Goal: Task Accomplishment & Management: Complete application form

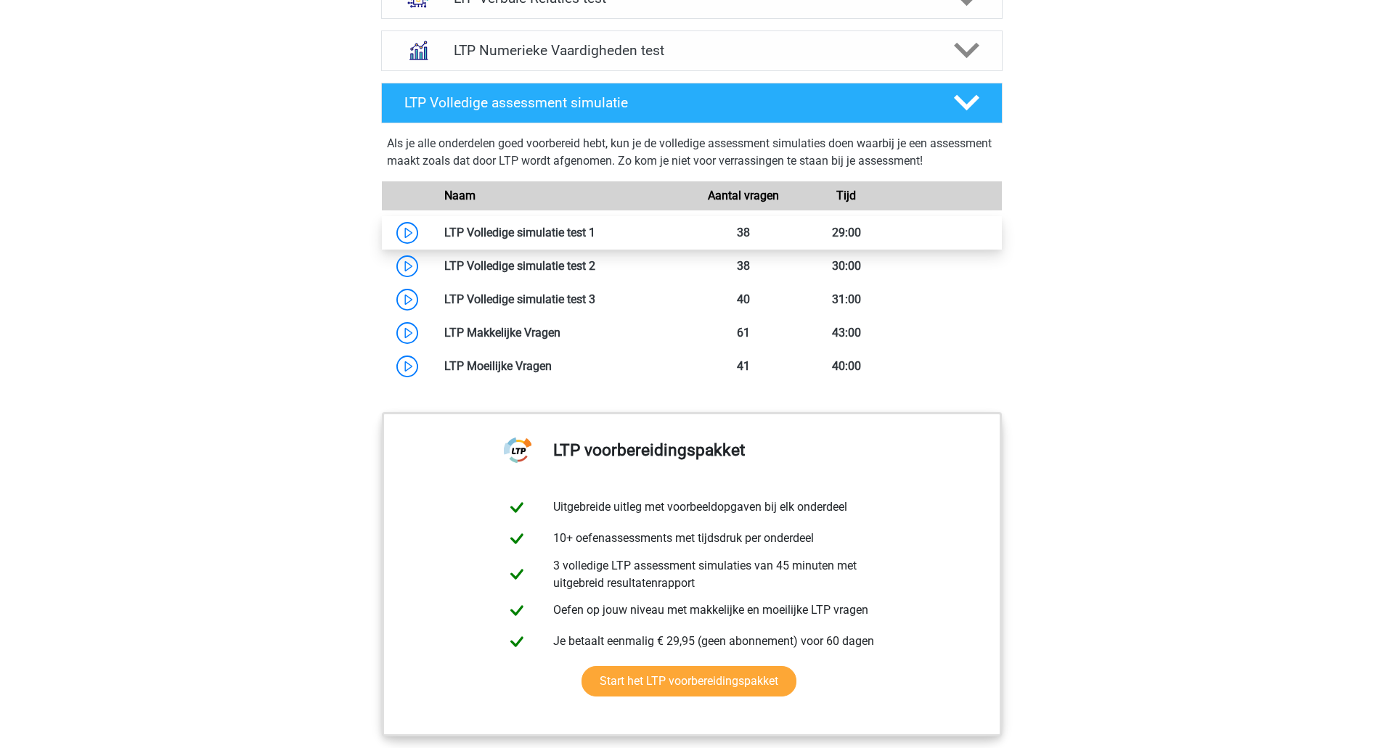
scroll to position [1089, 0]
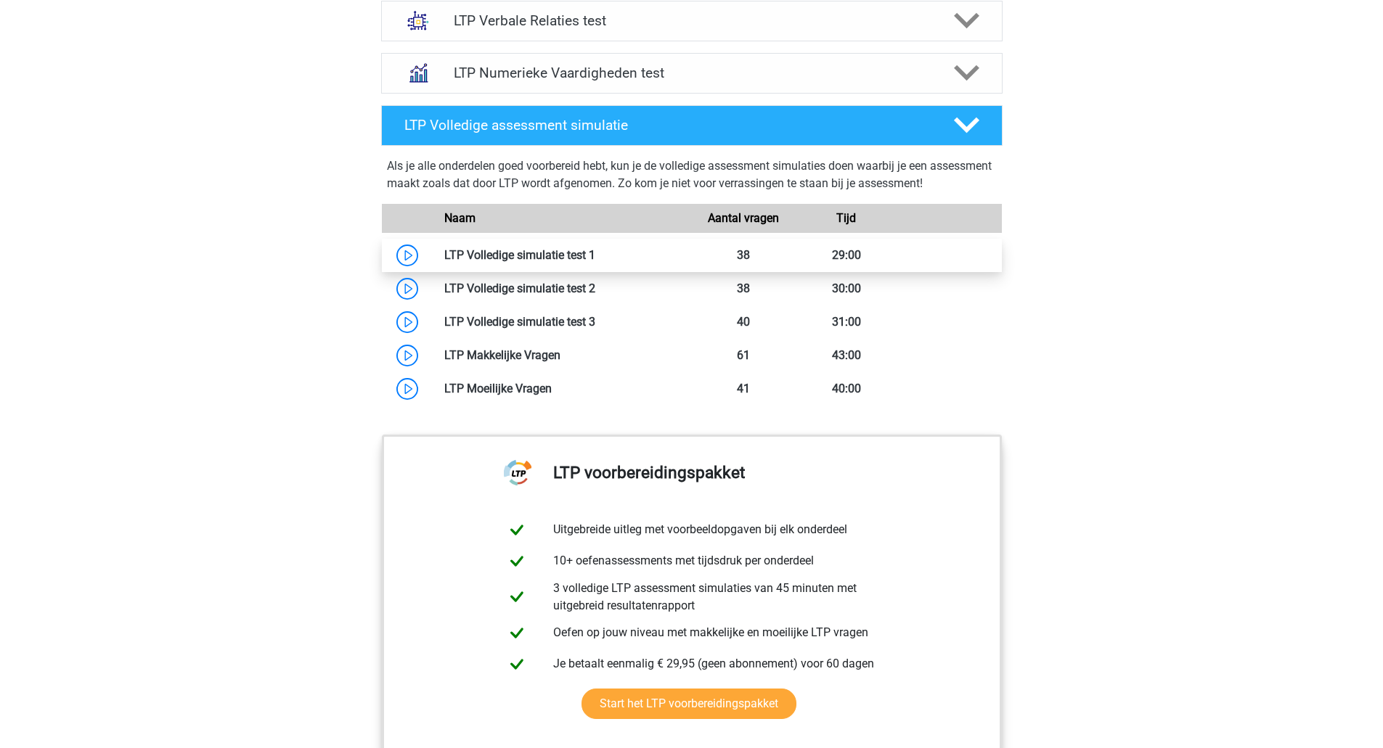
click at [595, 257] on link at bounding box center [595, 255] width 0 height 14
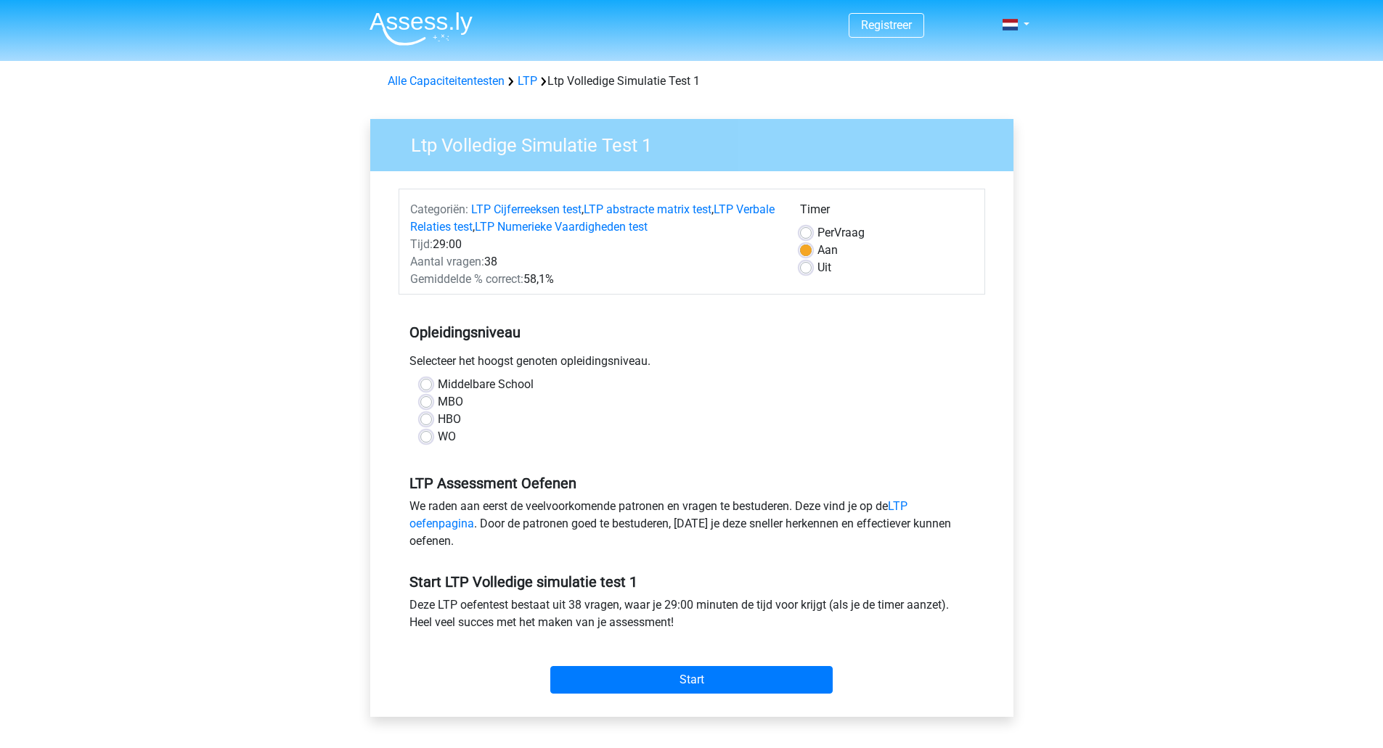
click at [438, 439] on label "WO" at bounding box center [447, 436] width 18 height 17
click at [426, 439] on input "WO" at bounding box center [426, 435] width 12 height 15
radio input "true"
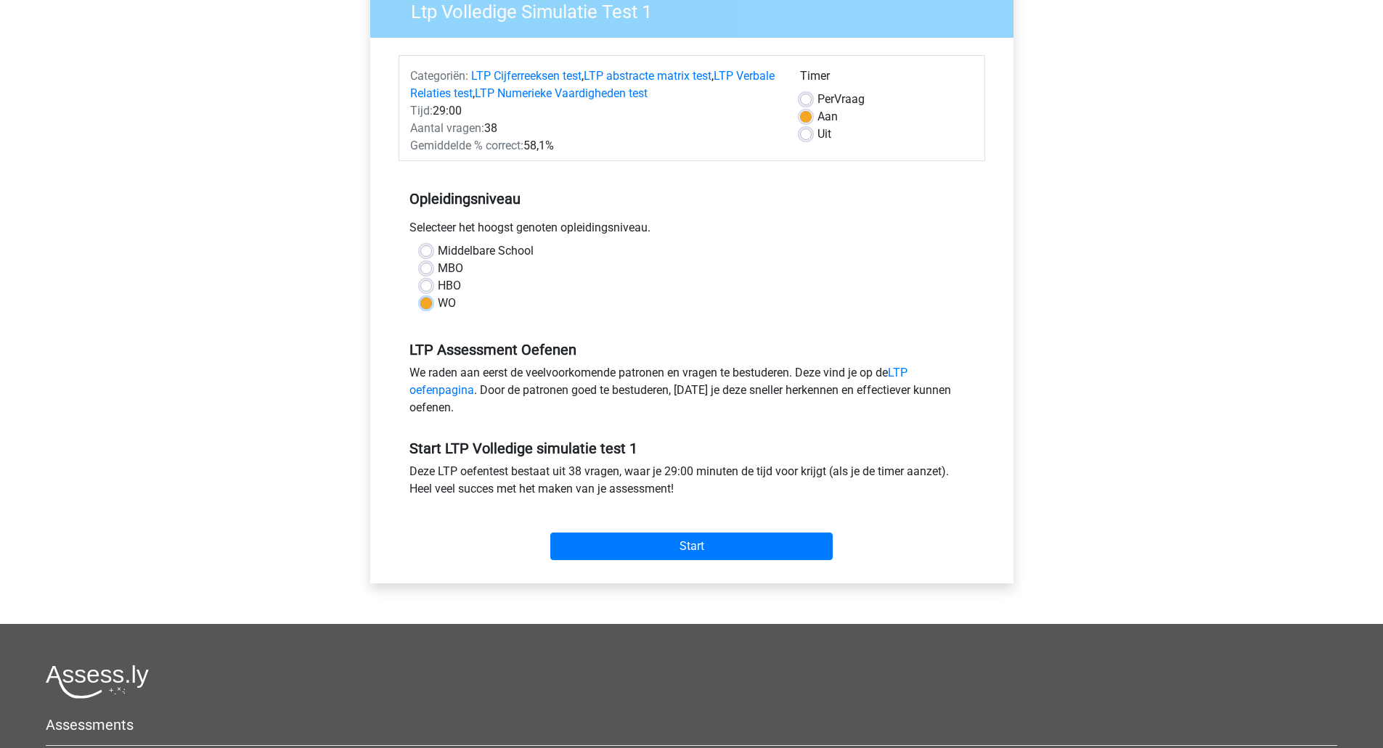
scroll to position [145, 0]
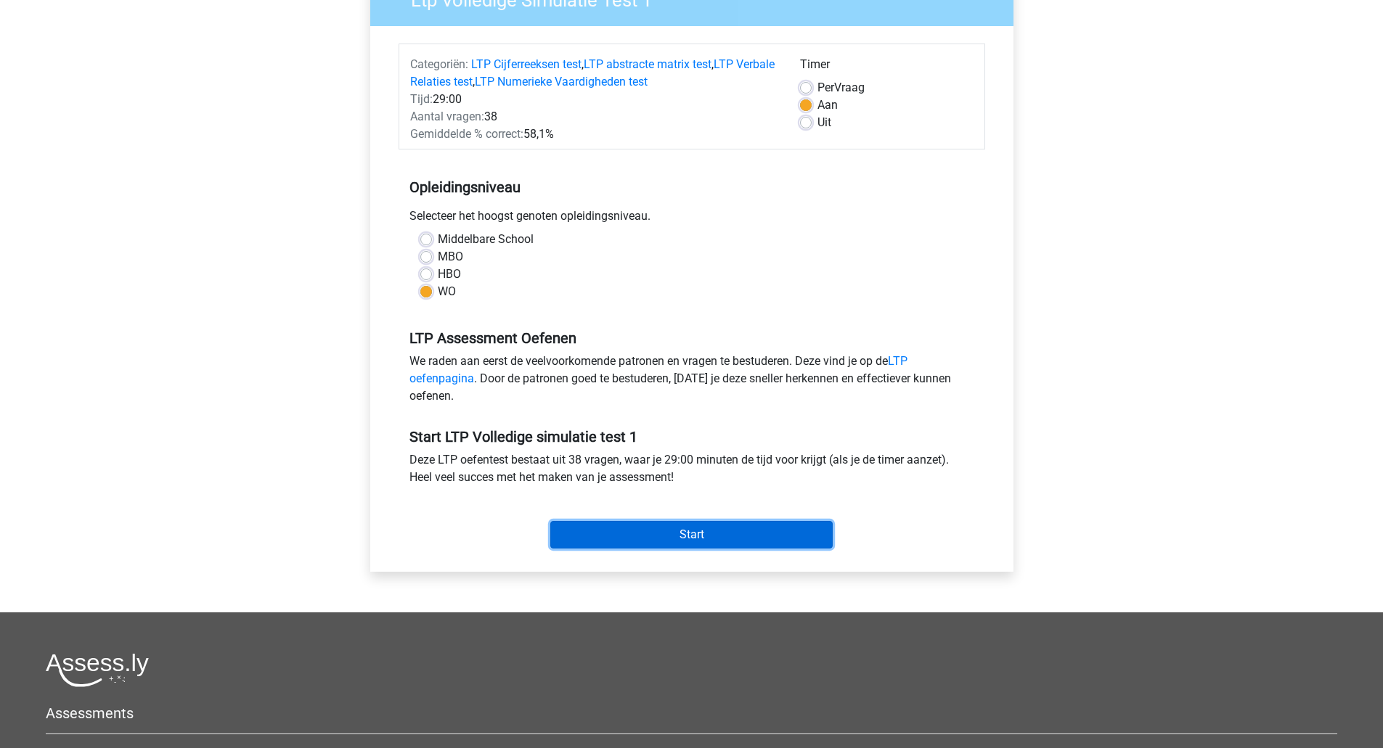
click at [737, 536] on input "Start" at bounding box center [691, 535] width 282 height 28
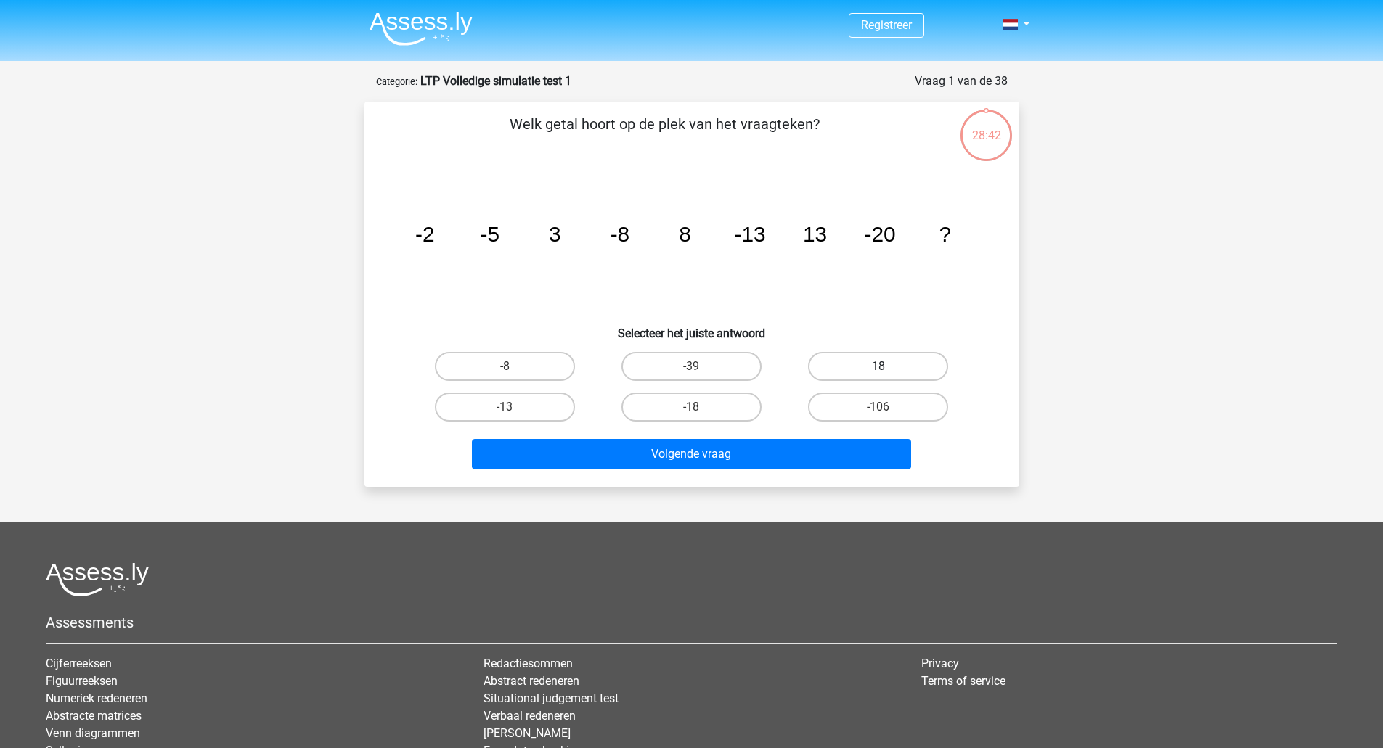
click at [894, 364] on label "18" at bounding box center [878, 366] width 140 height 29
click at [888, 367] on input "18" at bounding box center [882, 371] width 9 height 9
radio input "true"
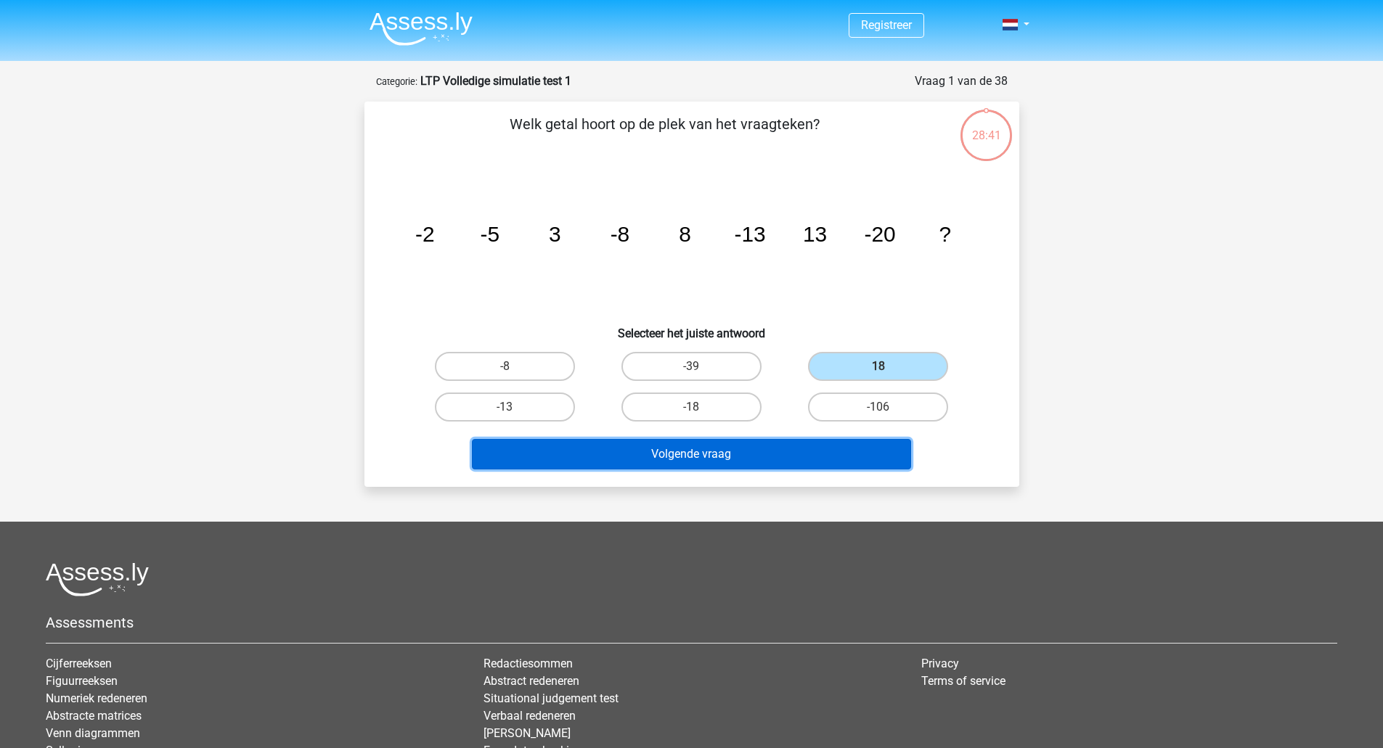
click at [813, 452] on button "Volgende vraag" at bounding box center [691, 454] width 439 height 30
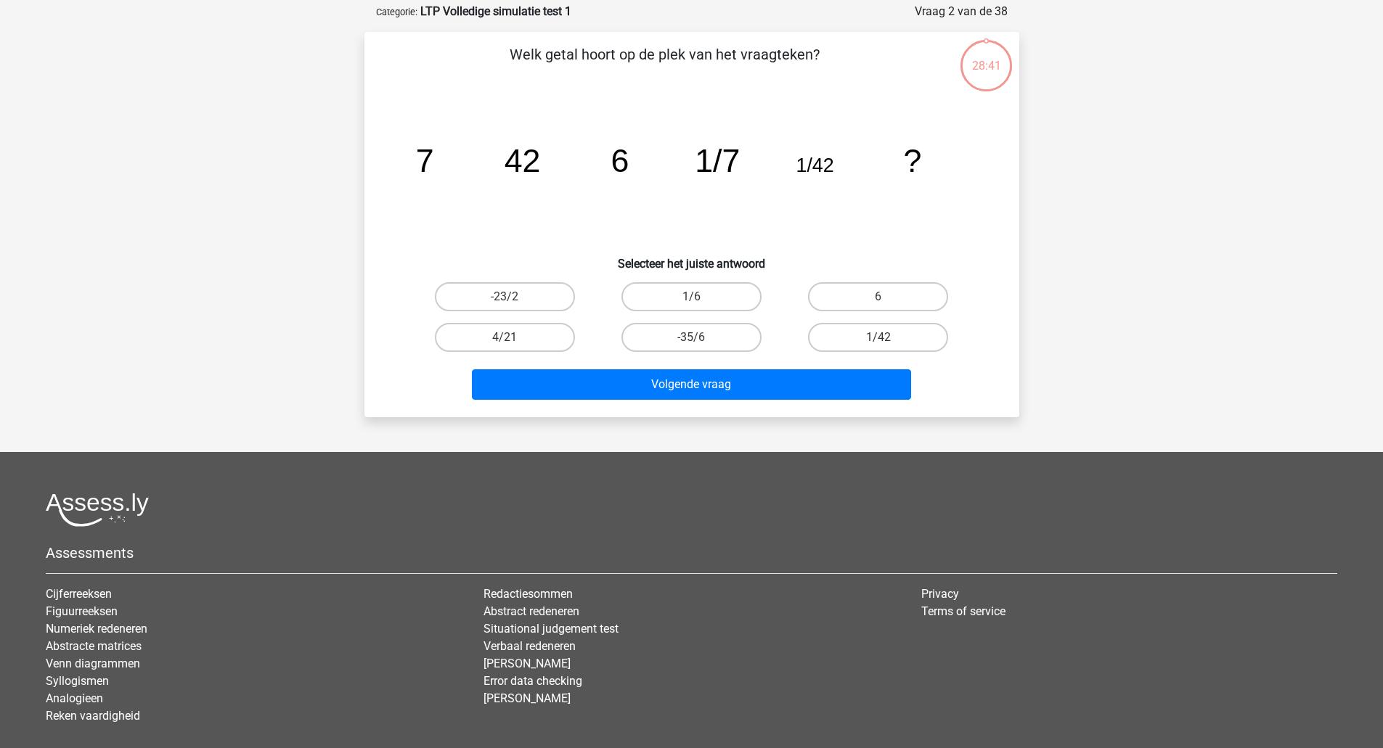
scroll to position [73, 0]
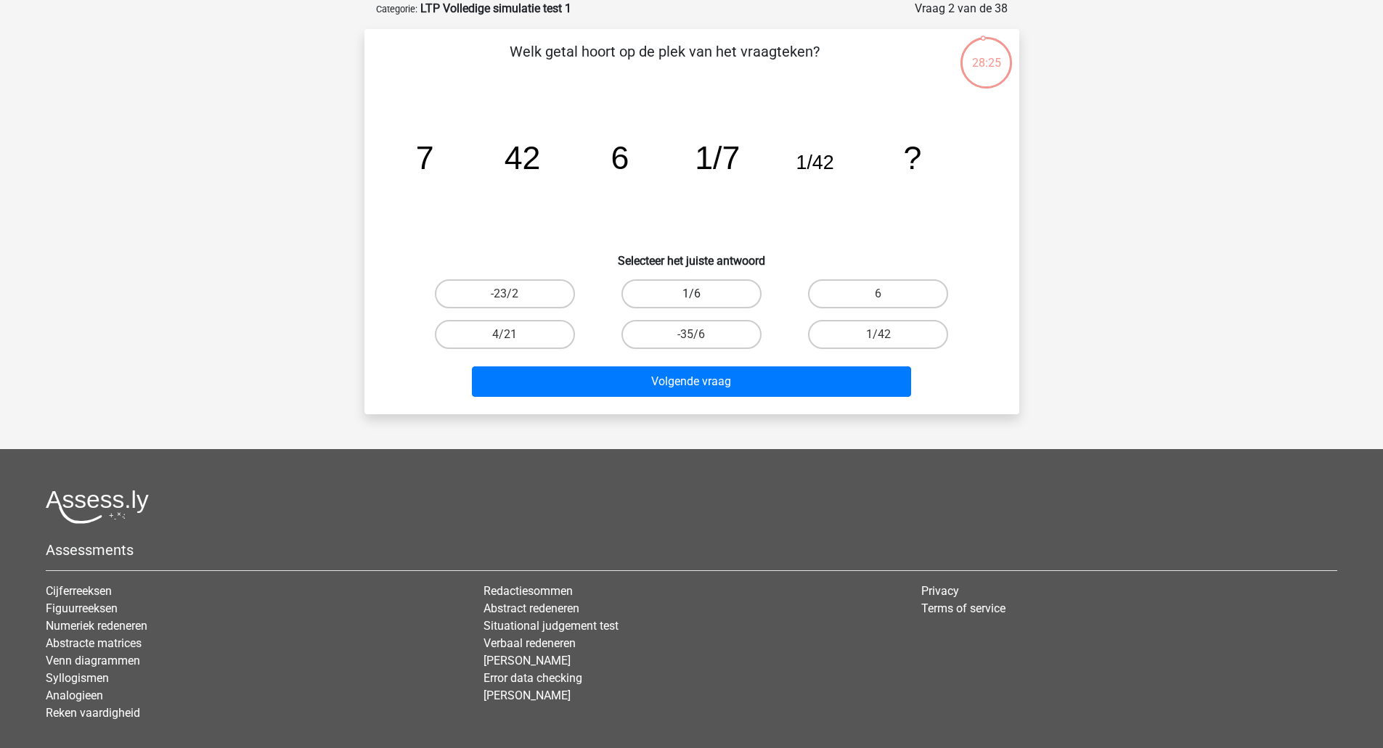
click at [710, 285] on label "1/6" at bounding box center [691, 293] width 140 height 29
click at [700, 294] on input "1/6" at bounding box center [695, 298] width 9 height 9
radio input "true"
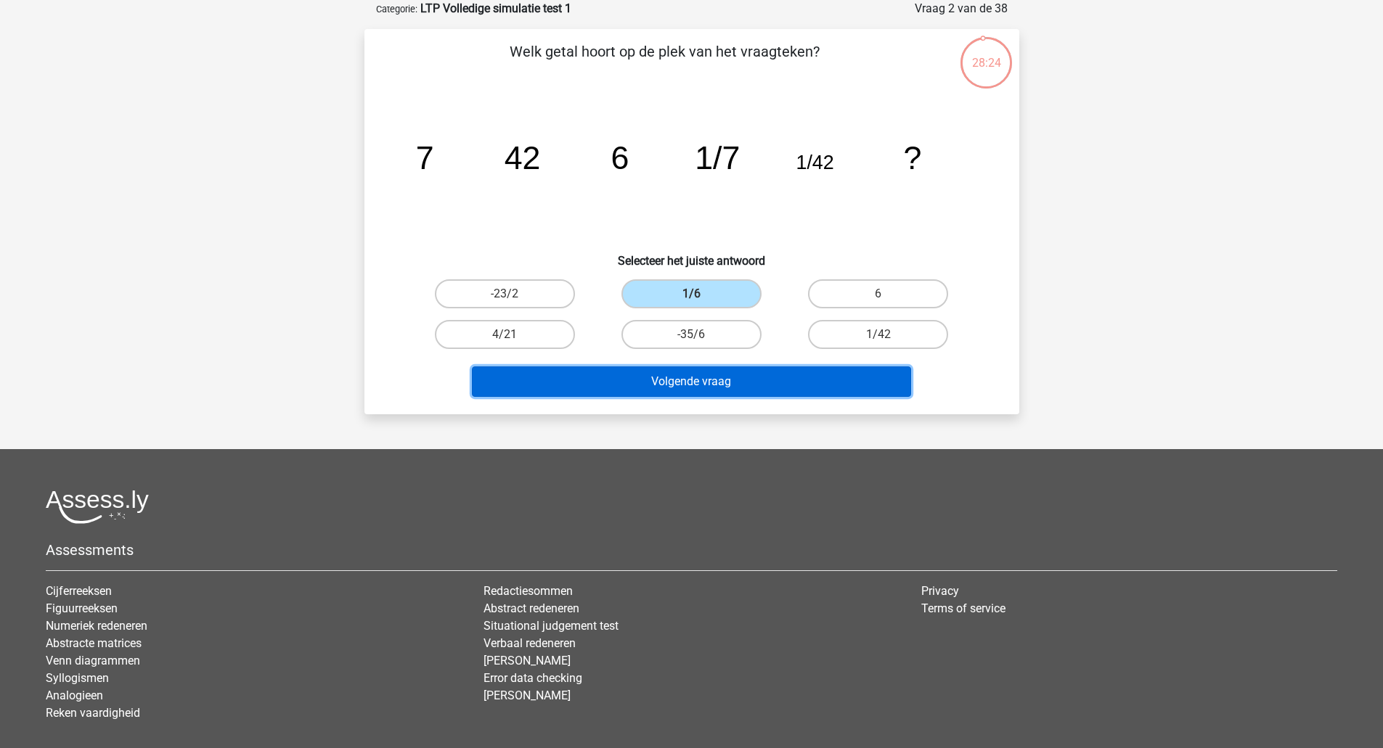
click at [782, 375] on button "Volgende vraag" at bounding box center [691, 382] width 439 height 30
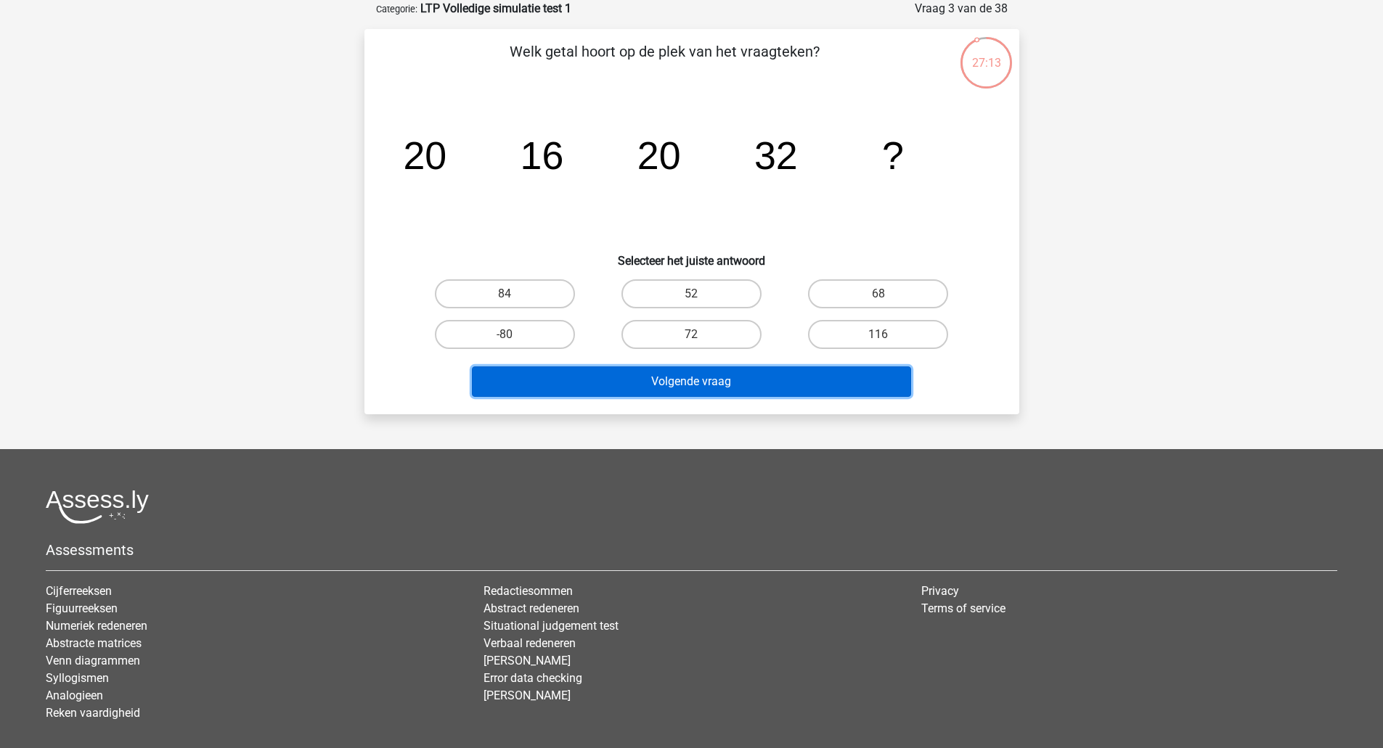
click at [761, 380] on button "Volgende vraag" at bounding box center [691, 382] width 439 height 30
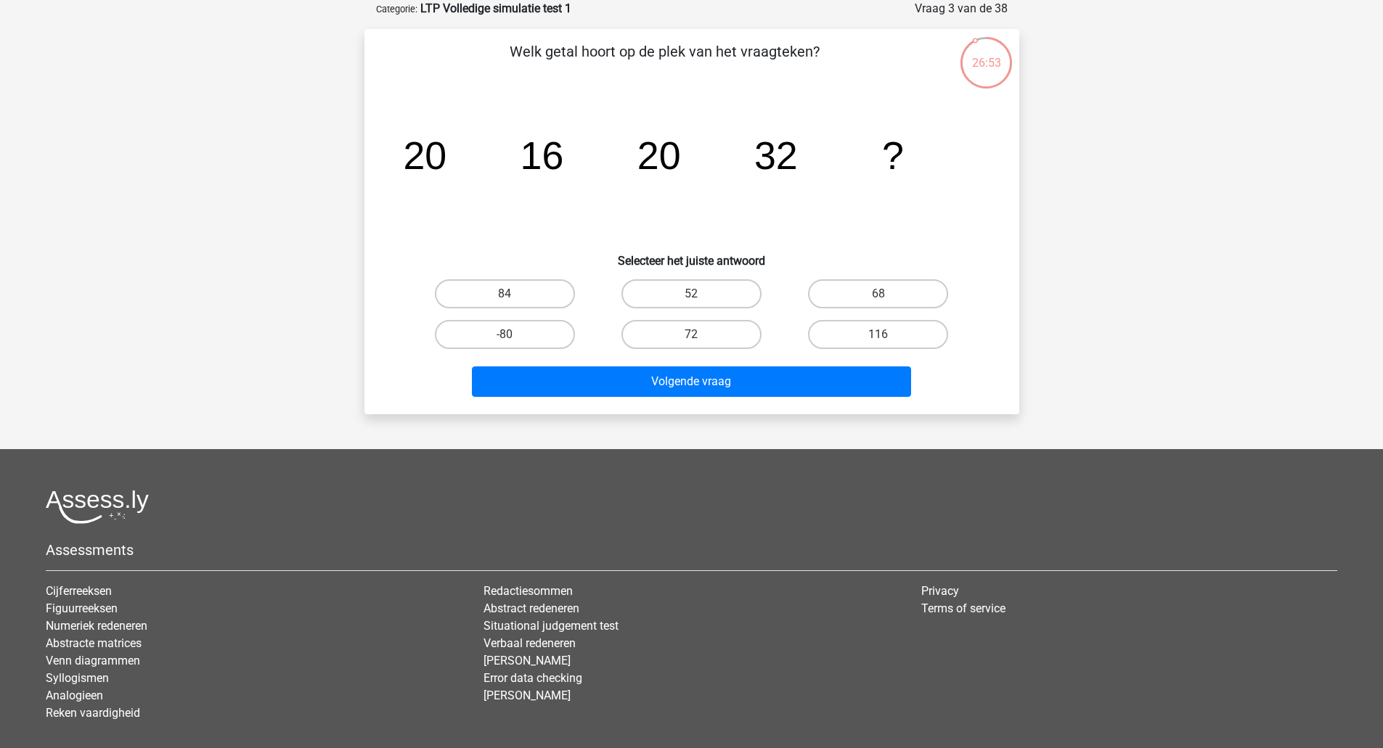
click at [510, 237] on icon "image/svg+xml 20 16 20 32 ?" at bounding box center [691, 169] width 585 height 147
click at [875, 338] on label "116" at bounding box center [878, 334] width 140 height 29
click at [878, 338] on input "116" at bounding box center [882, 339] width 9 height 9
radio input "true"
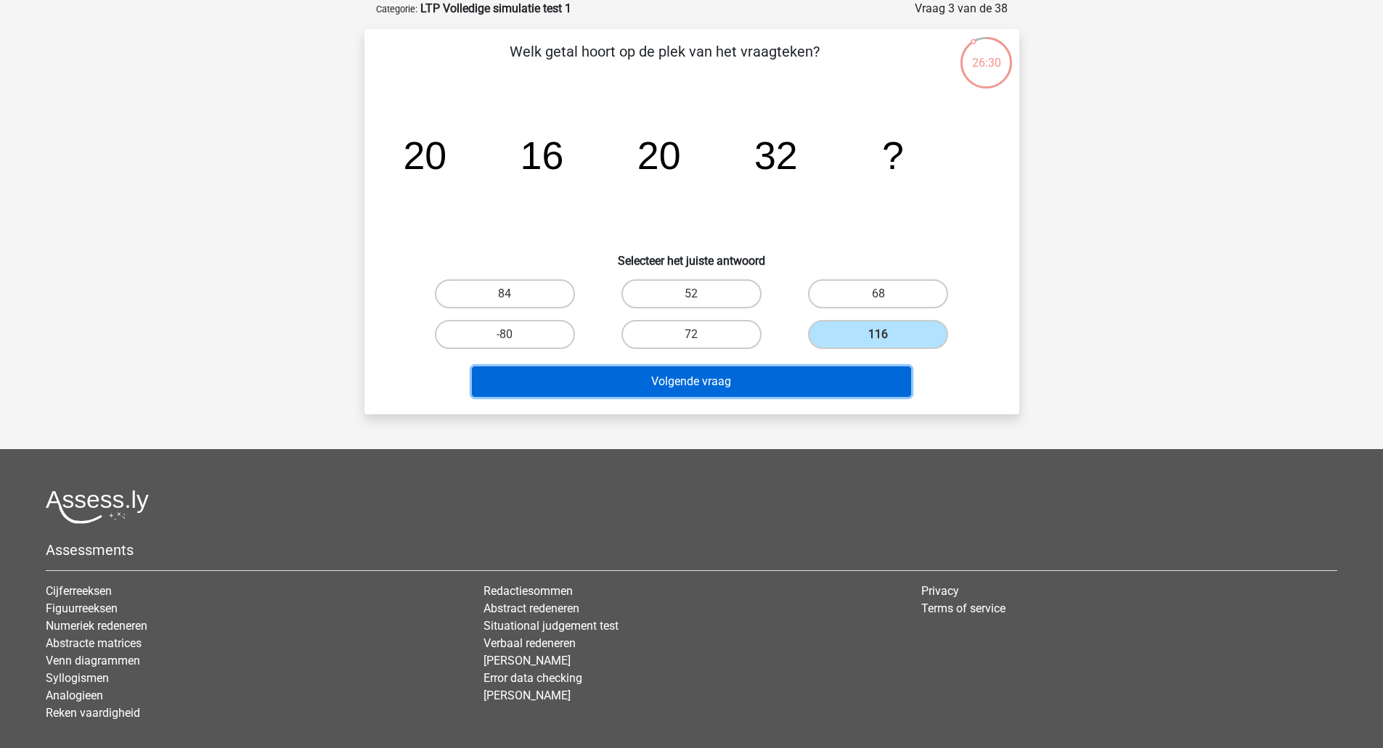
click at [851, 390] on button "Volgende vraag" at bounding box center [691, 382] width 439 height 30
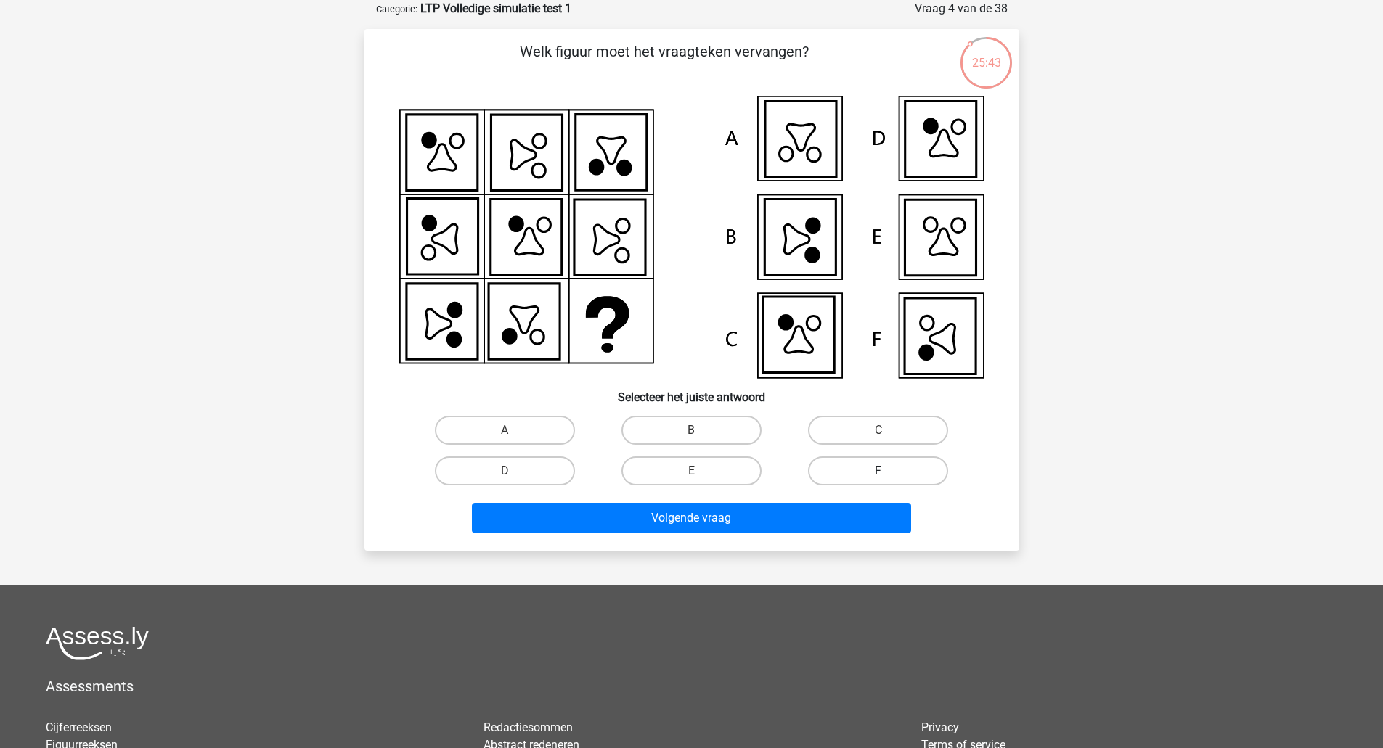
click at [915, 462] on label "F" at bounding box center [878, 471] width 140 height 29
click at [888, 471] on input "F" at bounding box center [882, 475] width 9 height 9
radio input "true"
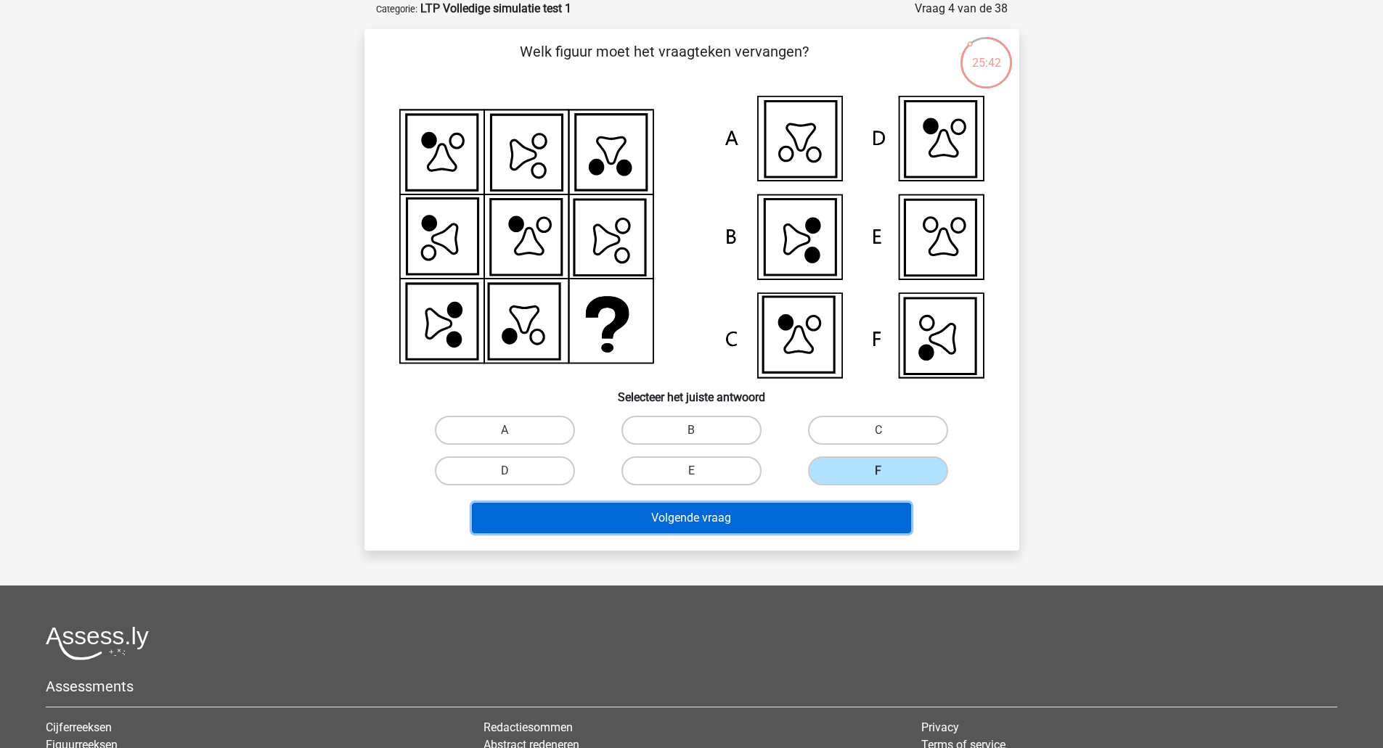
click at [836, 520] on button "Volgende vraag" at bounding box center [691, 518] width 439 height 30
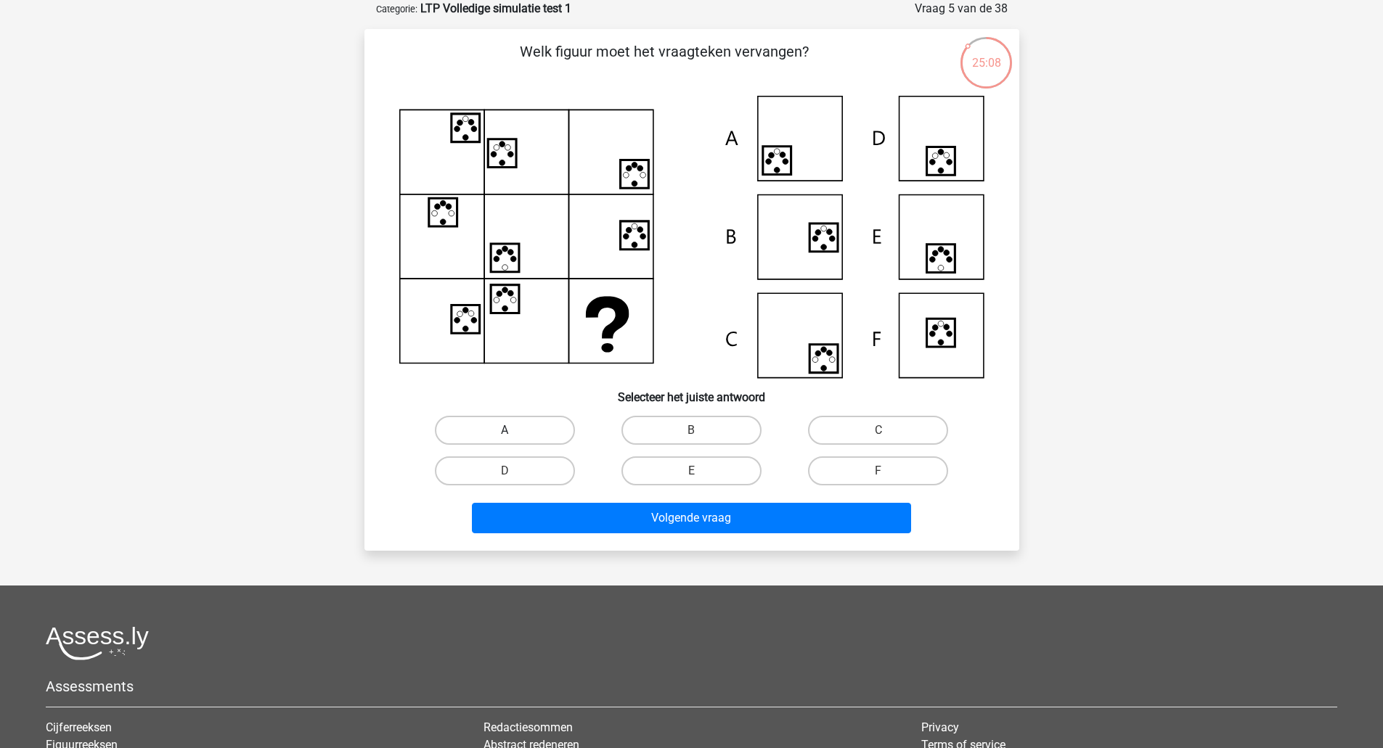
click at [542, 425] on label "A" at bounding box center [505, 430] width 140 height 29
click at [514, 430] on input "A" at bounding box center [508, 434] width 9 height 9
radio input "true"
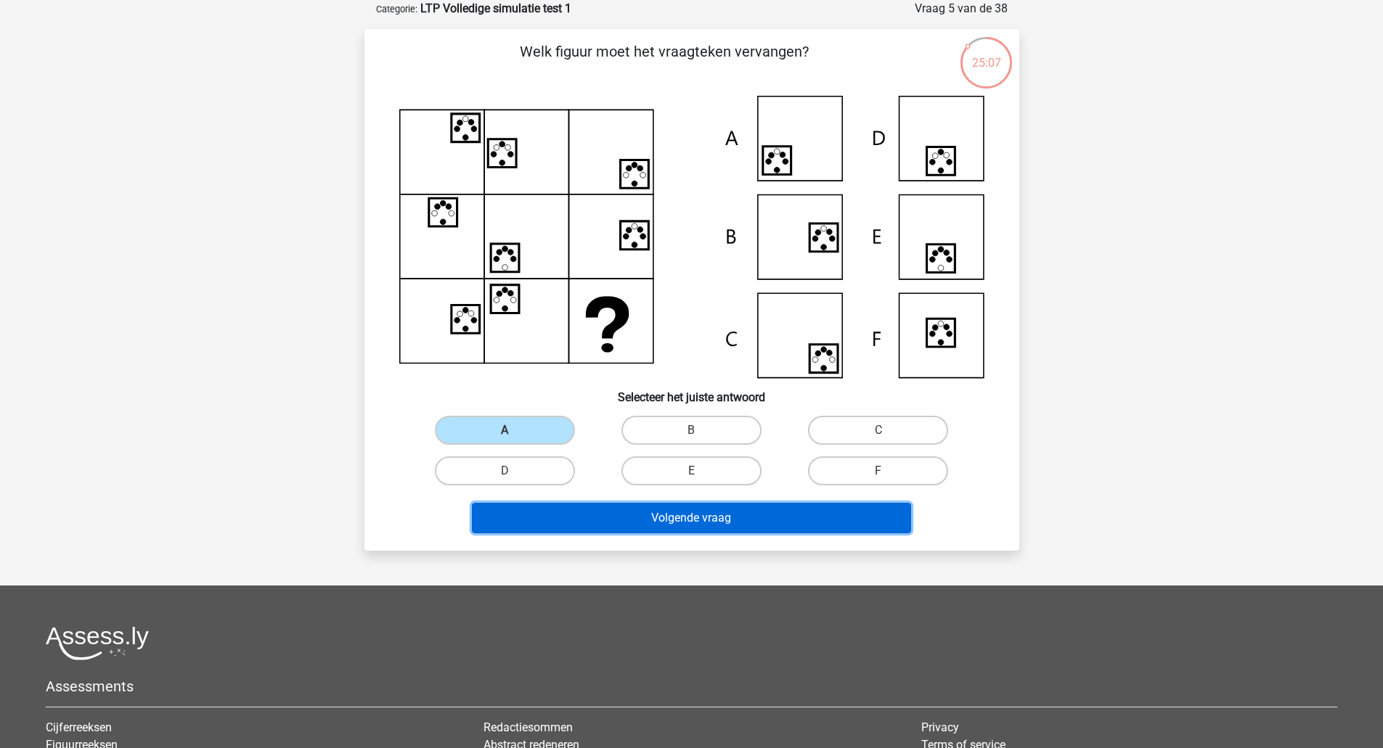
click at [680, 525] on button "Volgende vraag" at bounding box center [691, 518] width 439 height 30
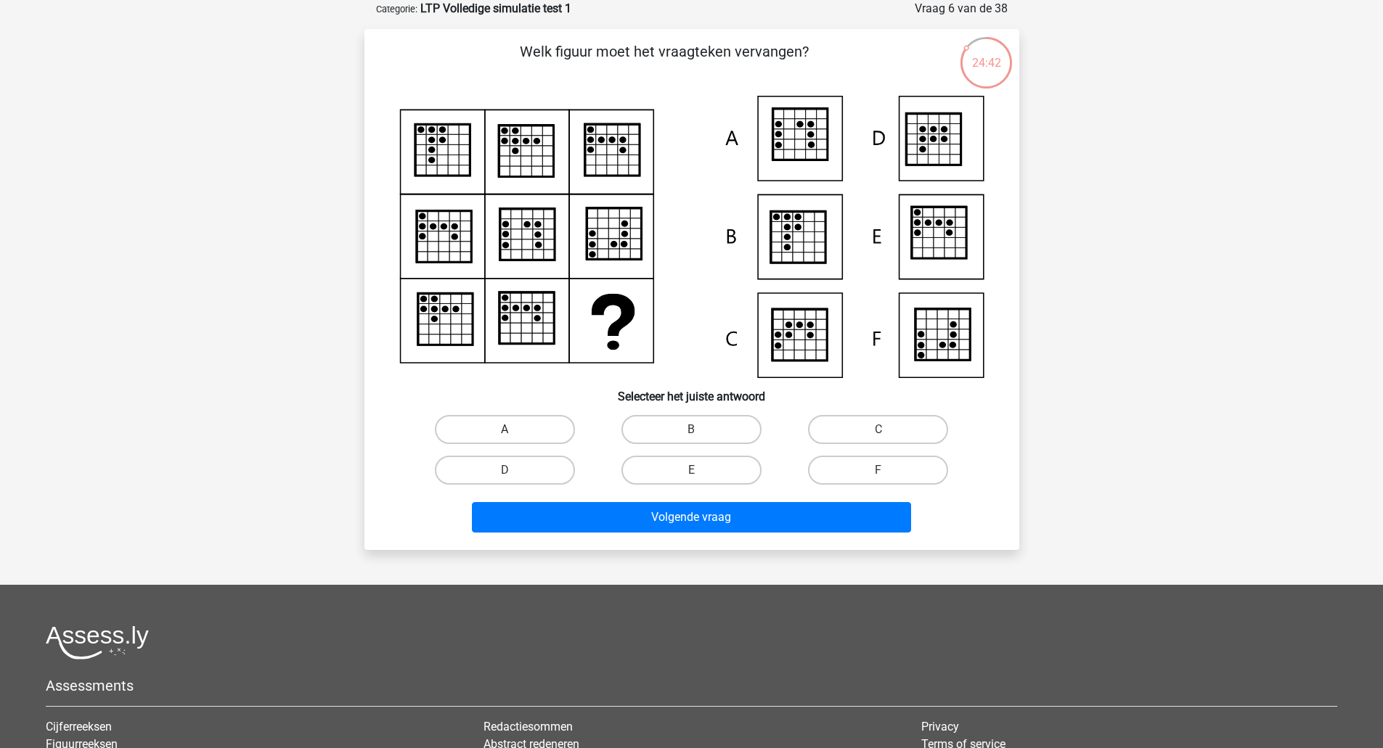
click at [544, 423] on label "A" at bounding box center [505, 429] width 140 height 29
click at [514, 430] on input "A" at bounding box center [508, 434] width 9 height 9
radio input "true"
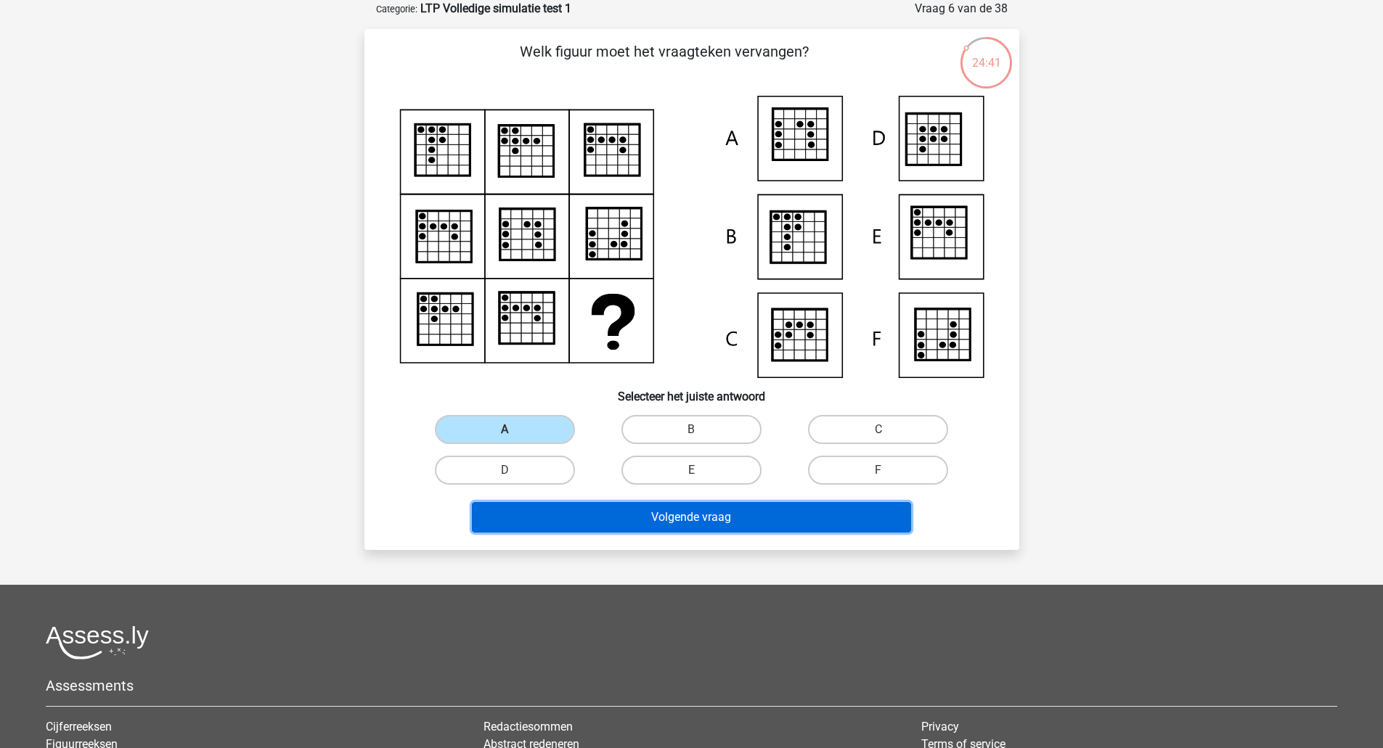
click at [804, 521] on button "Volgende vraag" at bounding box center [691, 517] width 439 height 30
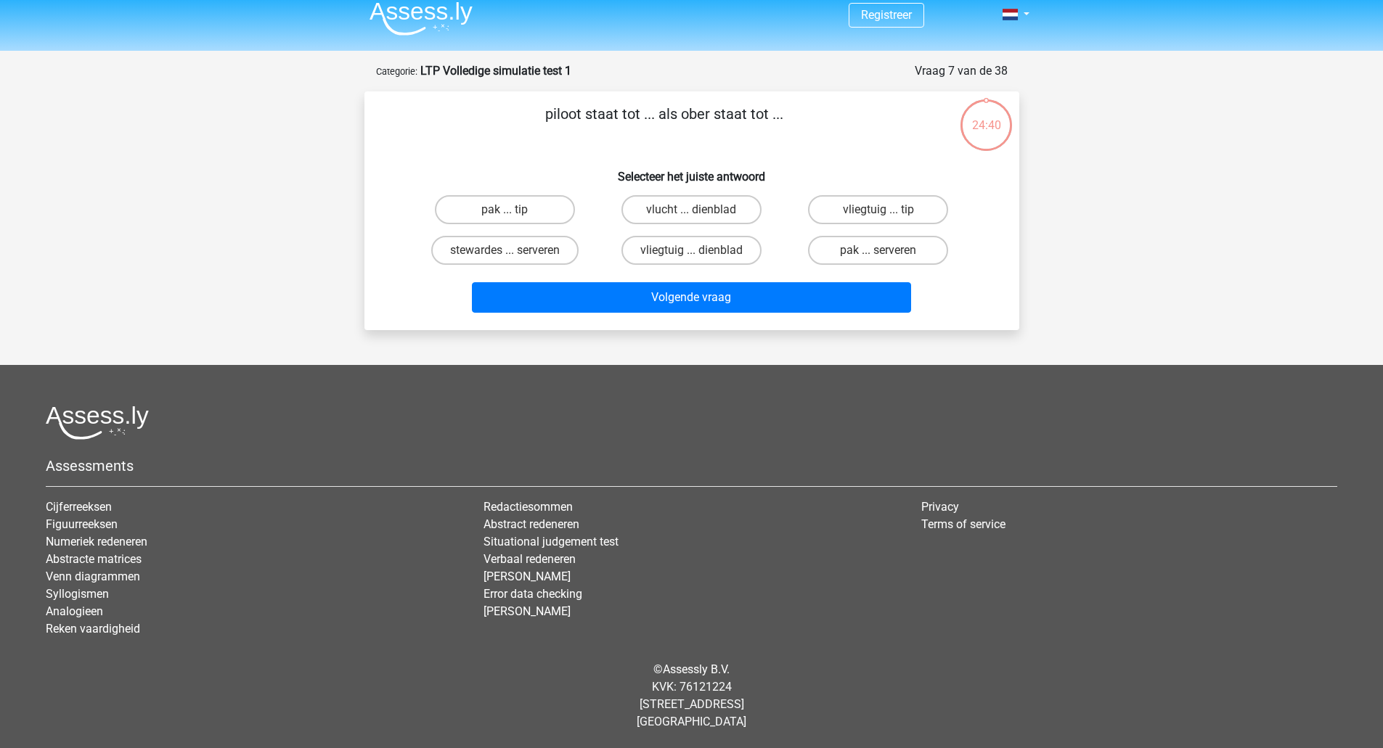
scroll to position [10, 0]
click at [732, 244] on label "vliegtuig ... dienblad" at bounding box center [691, 250] width 140 height 29
click at [700, 250] on input "vliegtuig ... dienblad" at bounding box center [695, 254] width 9 height 9
radio input "true"
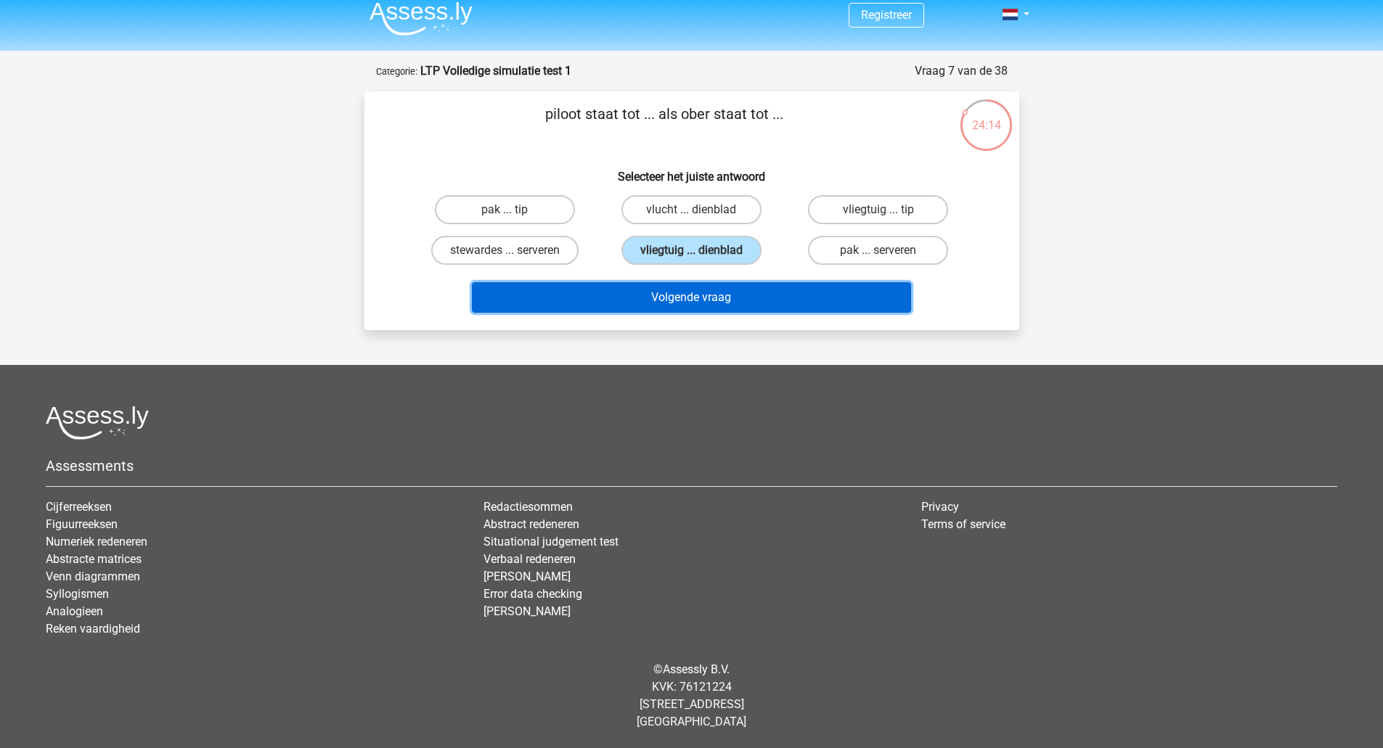
click at [752, 295] on button "Volgende vraag" at bounding box center [691, 297] width 439 height 30
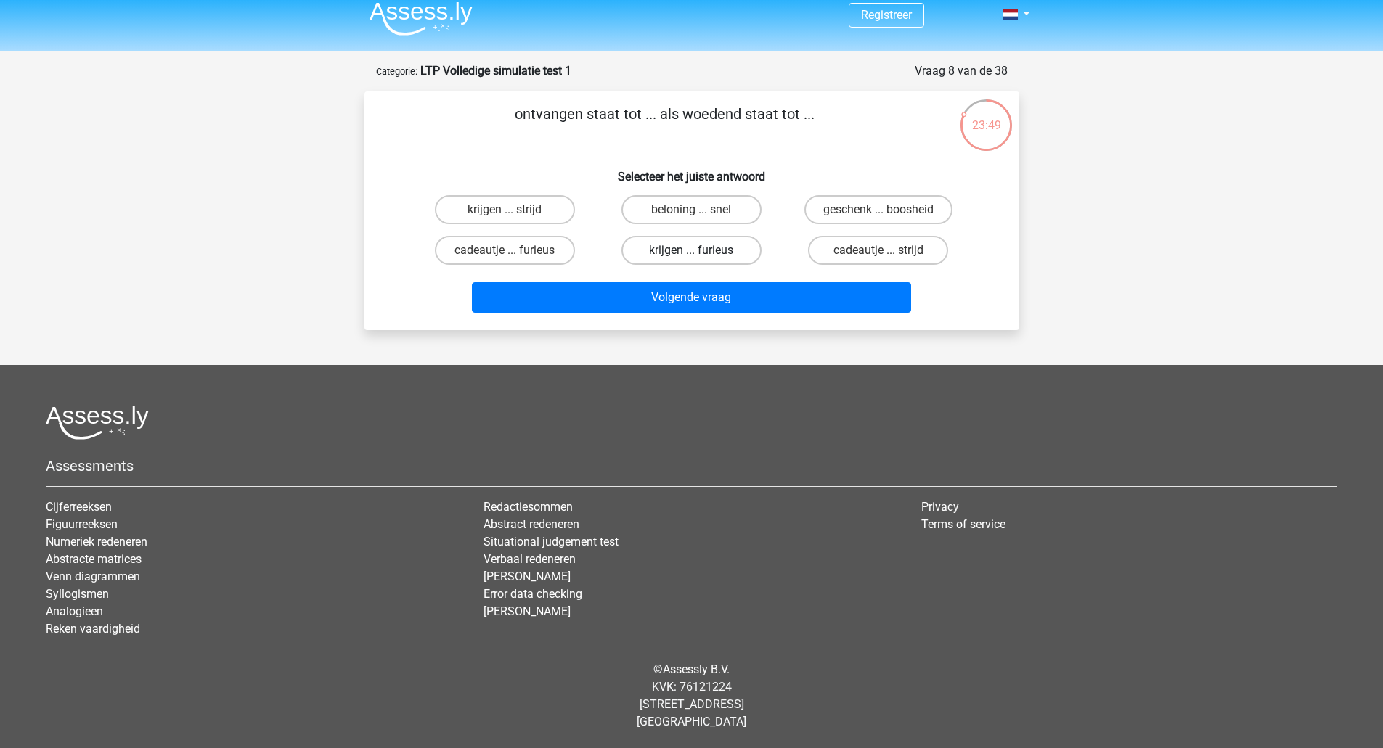
click at [739, 246] on label "krijgen ... furieus" at bounding box center [691, 250] width 140 height 29
click at [700, 250] on input "krijgen ... furieus" at bounding box center [695, 254] width 9 height 9
radio input "true"
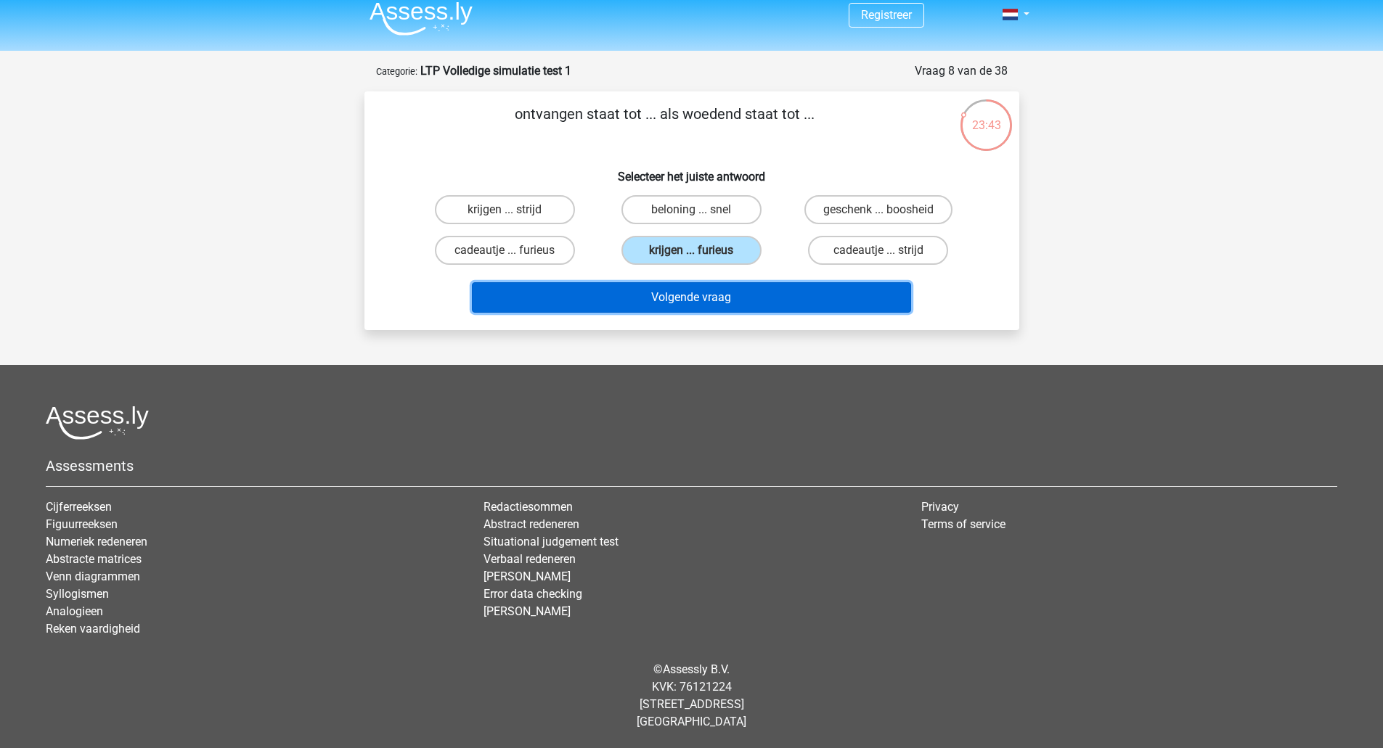
click at [740, 291] on button "Volgende vraag" at bounding box center [691, 297] width 439 height 30
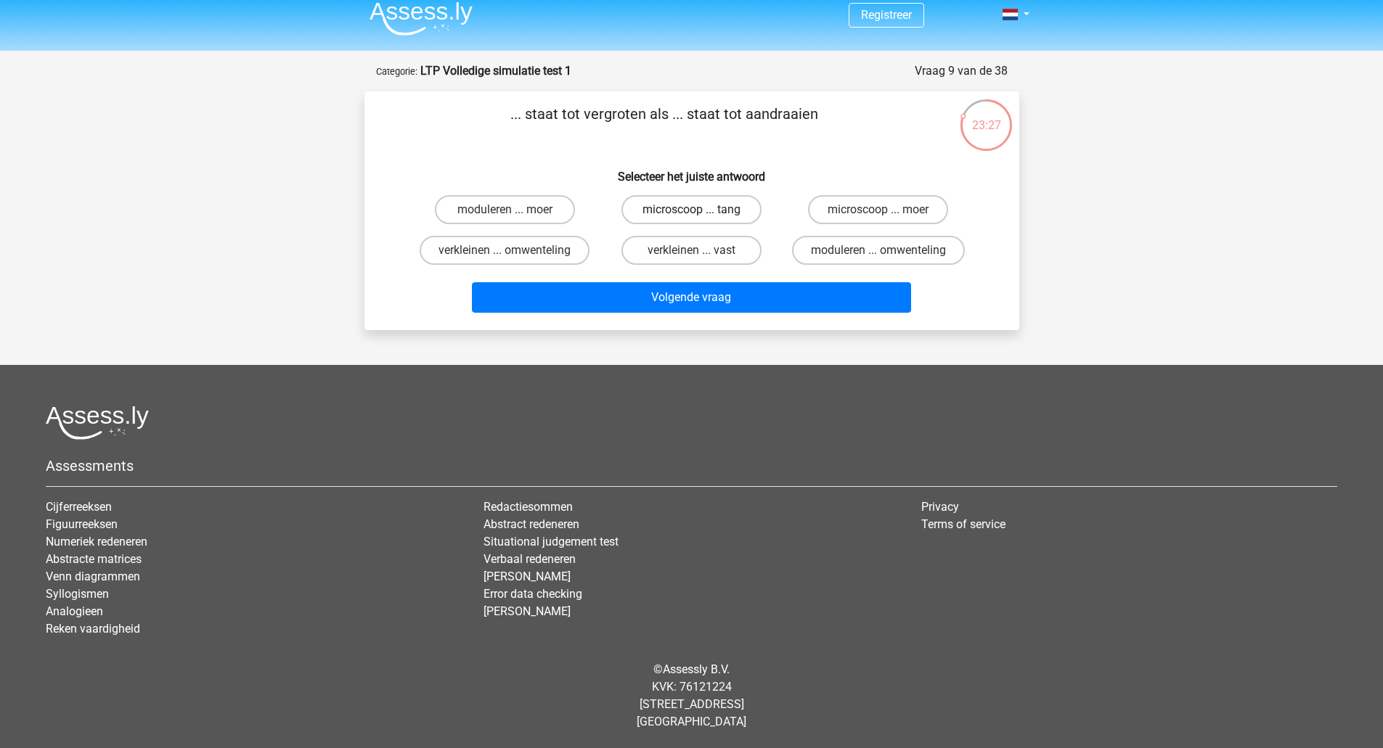
click at [721, 202] on label "microscoop ... tang" at bounding box center [691, 209] width 140 height 29
click at [700, 210] on input "microscoop ... tang" at bounding box center [695, 214] width 9 height 9
radio input "true"
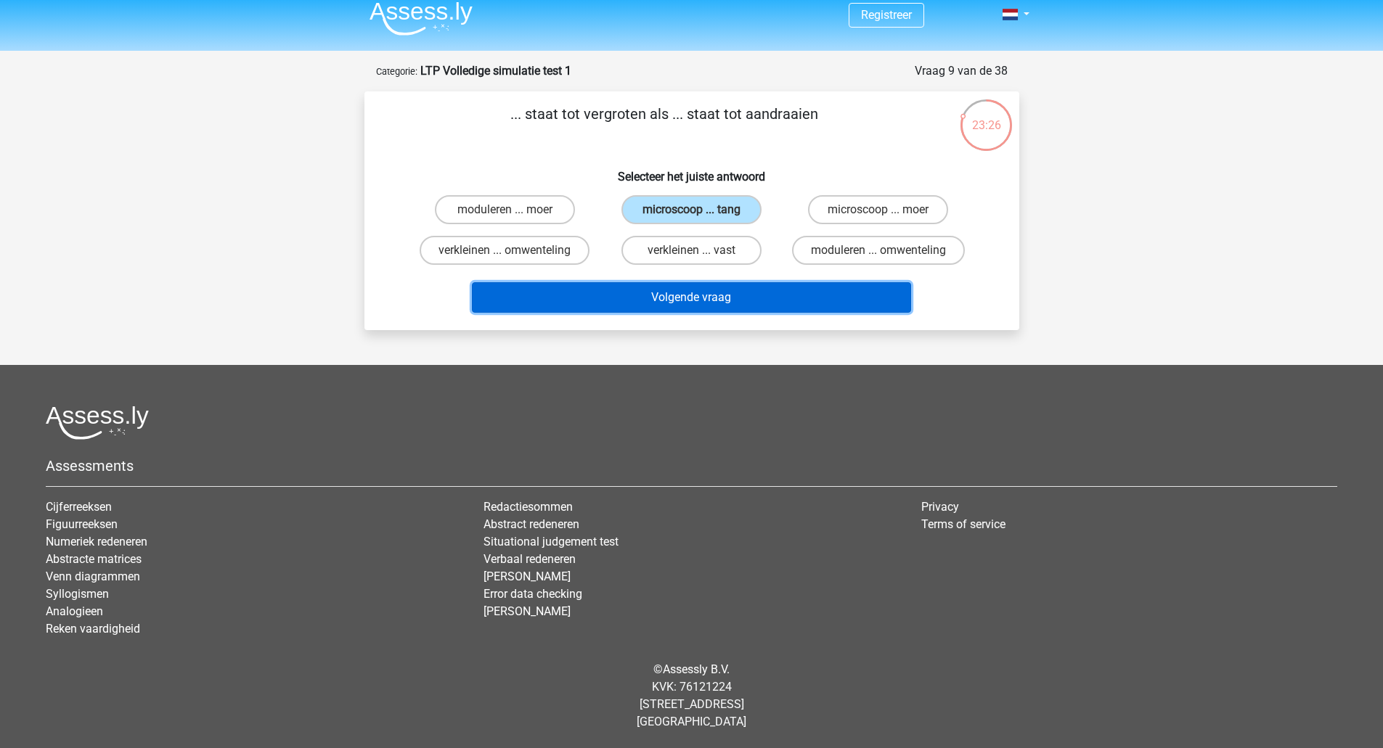
click at [746, 295] on button "Volgende vraag" at bounding box center [691, 297] width 439 height 30
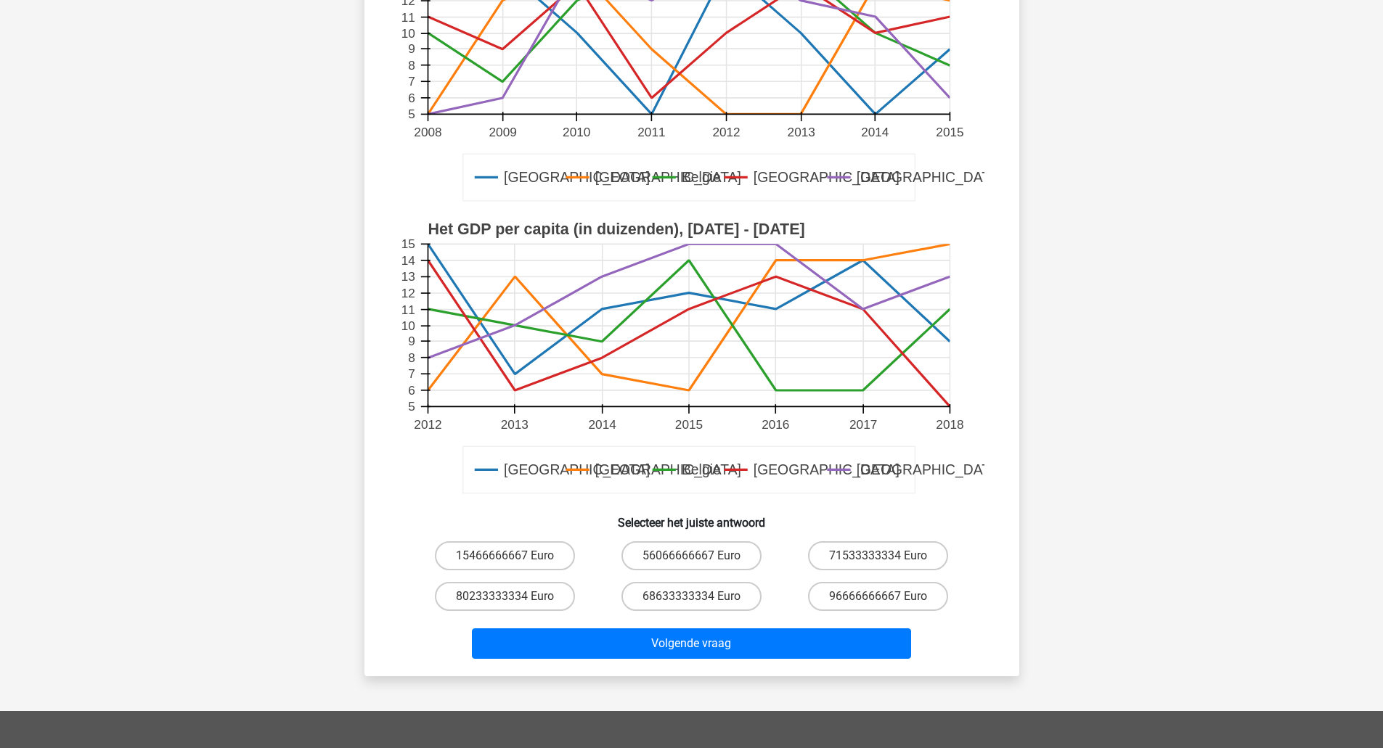
scroll to position [218, 0]
